Goal: Task Accomplishment & Management: Use online tool/utility

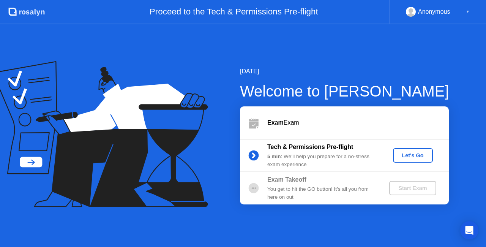
click at [404, 150] on button "Let's Go" at bounding box center [413, 155] width 40 height 14
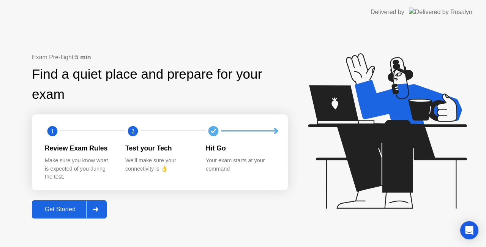
click at [77, 206] on div "Get Started" at bounding box center [60, 209] width 52 height 7
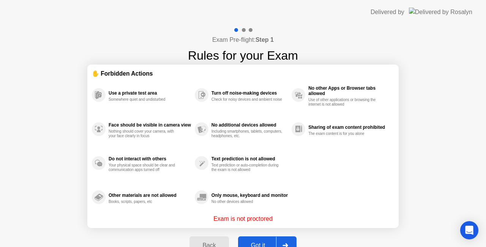
click at [272, 242] on div "Got it" at bounding box center [259, 245] width 36 height 7
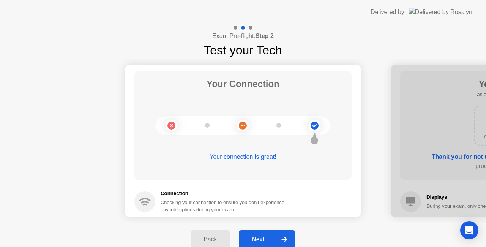
click at [262, 232] on button "Next" at bounding box center [267, 239] width 57 height 18
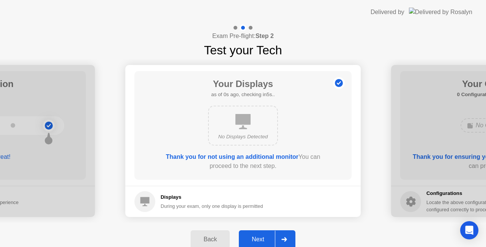
click at [262, 232] on button "Next" at bounding box center [267, 239] width 57 height 18
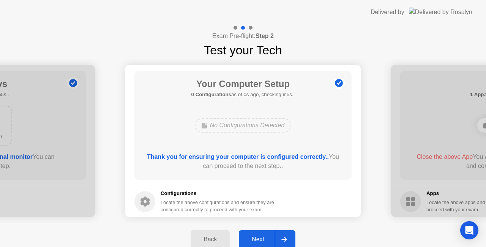
click at [262, 232] on button "Next" at bounding box center [267, 239] width 57 height 18
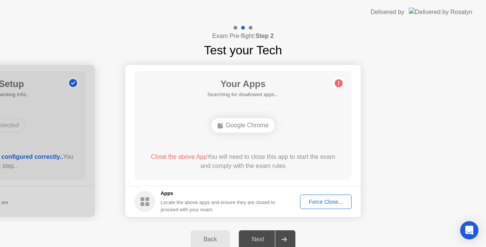
click at [313, 199] on div "Force Close..." at bounding box center [326, 202] width 46 height 6
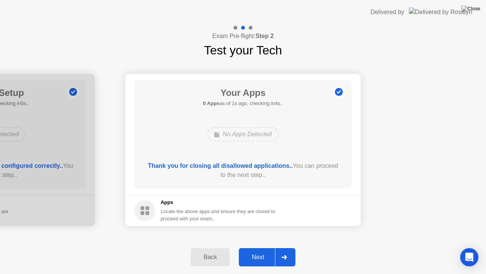
click at [259, 247] on button "Next" at bounding box center [267, 257] width 57 height 18
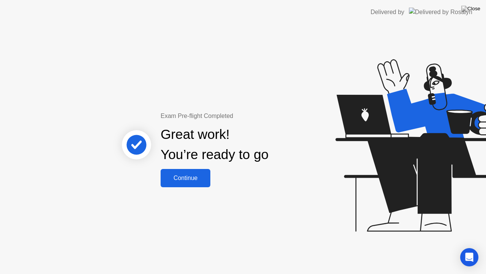
click at [189, 178] on div "Continue" at bounding box center [185, 177] width 45 height 7
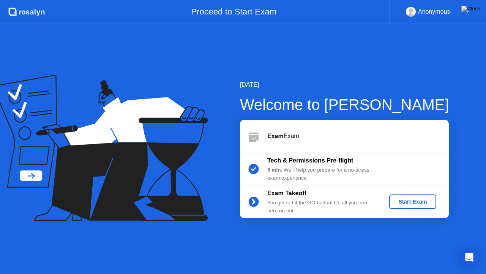
click at [404, 198] on div "Start Exam" at bounding box center [413, 201] width 41 height 6
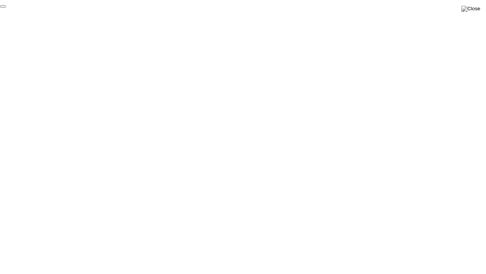
click div "End Proctoring Session"
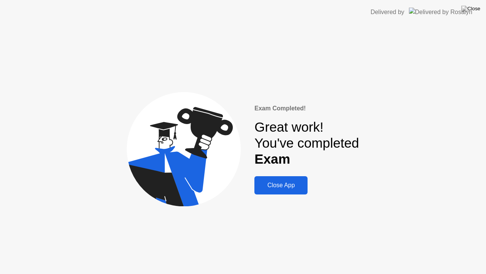
click at [280, 184] on div "Close App" at bounding box center [281, 185] width 49 height 7
